Goal: Navigation & Orientation: Understand site structure

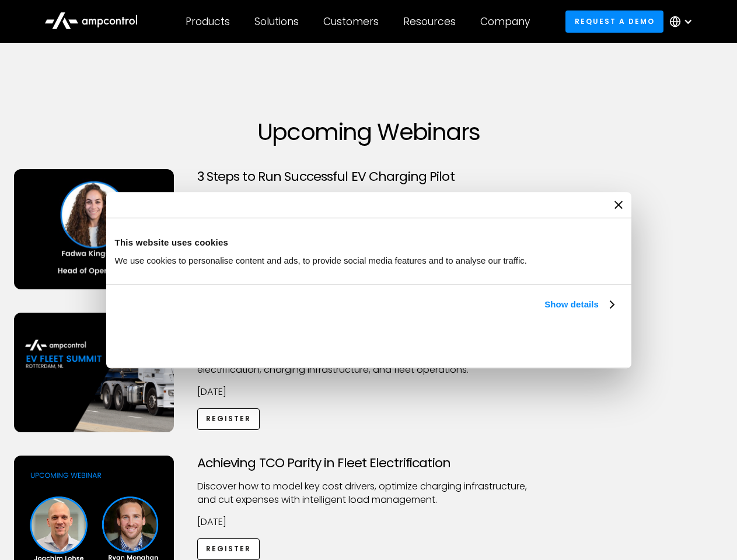
click at [544, 312] on link "Show details" at bounding box center [578, 305] width 69 height 14
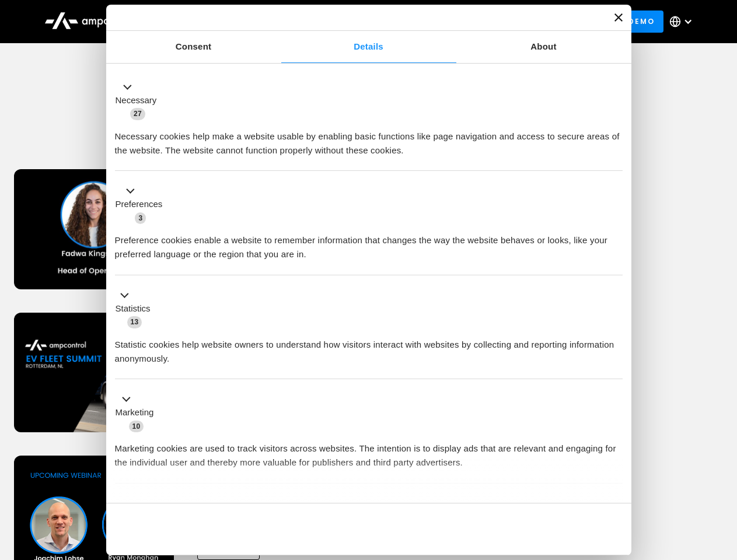
click at [615, 158] on div "Necessary cookies help make a website usable by enabling basic functions like p…" at bounding box center [369, 139] width 508 height 37
click at [724, 470] on div "Achieving TCO Parity in Fleet Electrification Discover how to model key cost dr…" at bounding box center [368, 547] width 733 height 183
click at [359, 22] on div "Customers" at bounding box center [350, 21] width 55 height 13
click at [207, 22] on div "Products" at bounding box center [208, 21] width 44 height 13
click at [277, 22] on div "Solutions" at bounding box center [276, 21] width 44 height 13
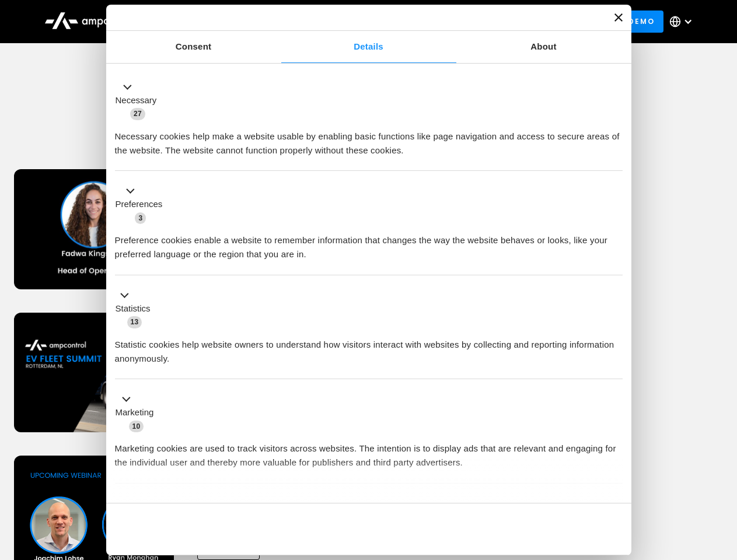
click at [353, 22] on div "Customers" at bounding box center [350, 21] width 55 height 13
click at [432, 22] on div "Resources" at bounding box center [429, 21] width 53 height 13
click at [509, 22] on div "Company" at bounding box center [505, 21] width 50 height 13
click at [684, 22] on div at bounding box center [687, 21] width 9 height 9
